Goal: Use online tool/utility: Utilize a website feature to perform a specific function

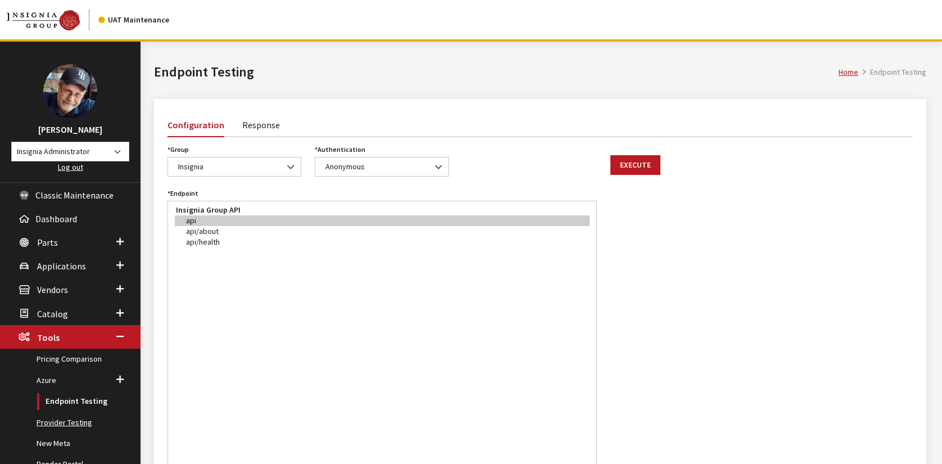
click at [71, 423] on link "Provider Testing" at bounding box center [70, 422] width 140 height 21
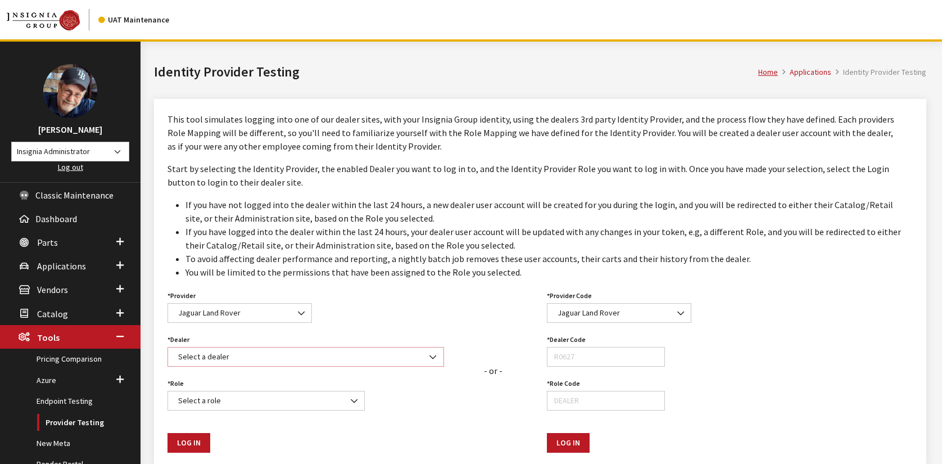
click at [284, 355] on span "Select a dealer" at bounding box center [306, 357] width 262 height 12
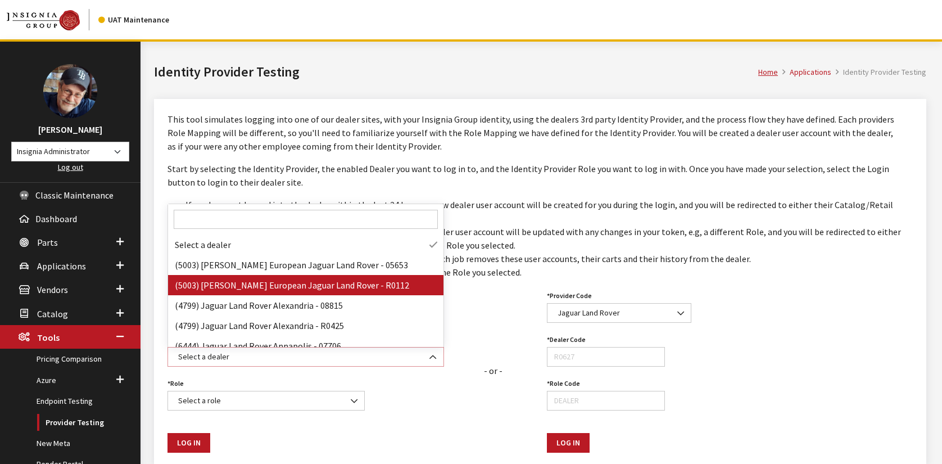
select select "R0112"
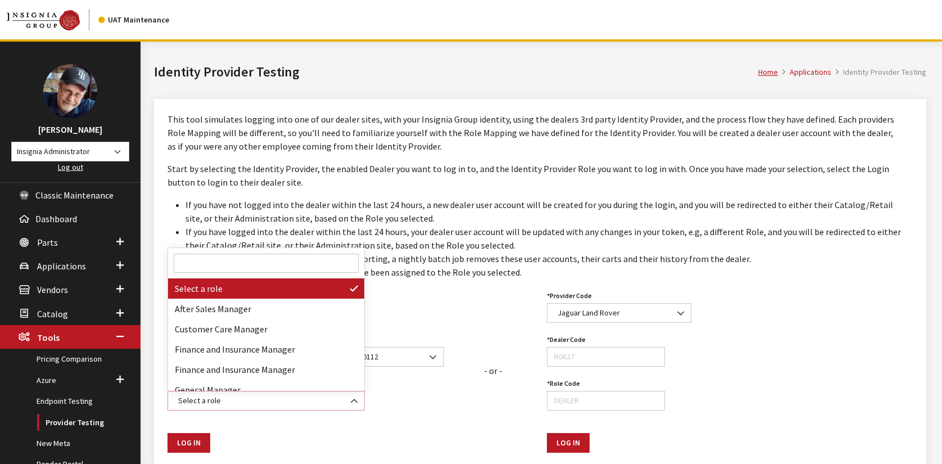
click at [280, 400] on span "Select a role" at bounding box center [266, 400] width 183 height 12
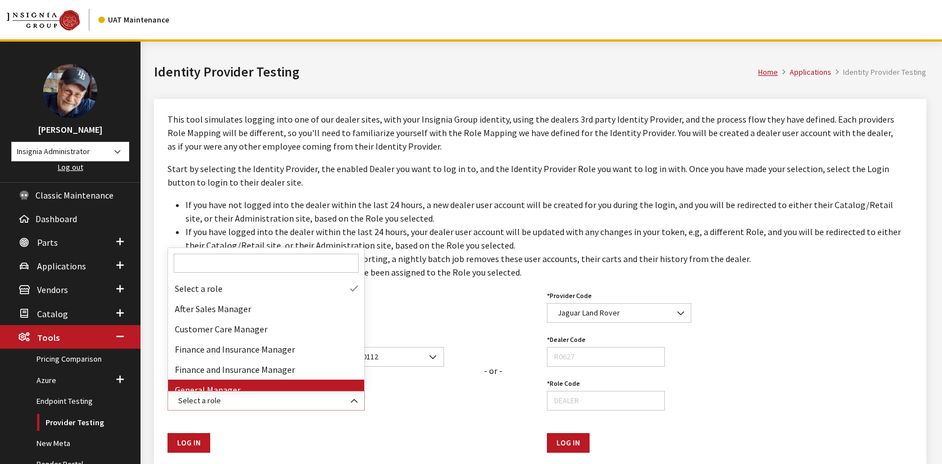
select select "DEALER"
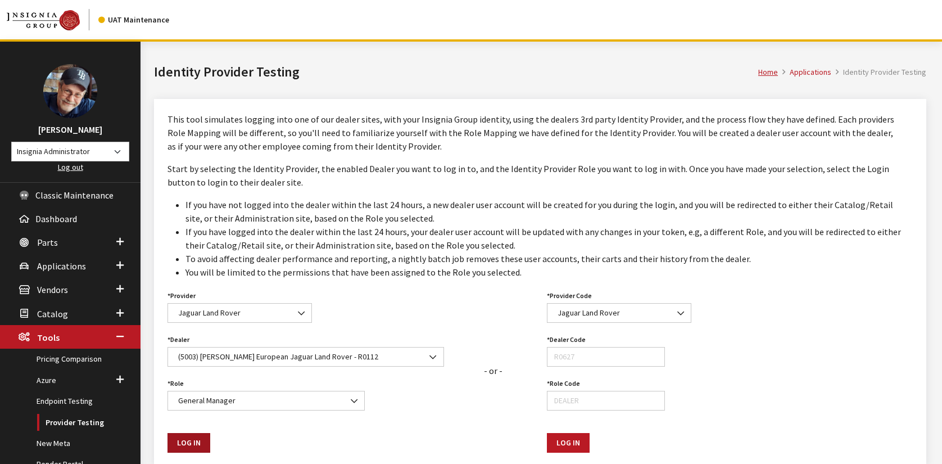
click at [192, 439] on button "Log In" at bounding box center [188, 443] width 43 height 20
